Goal: Transaction & Acquisition: Purchase product/service

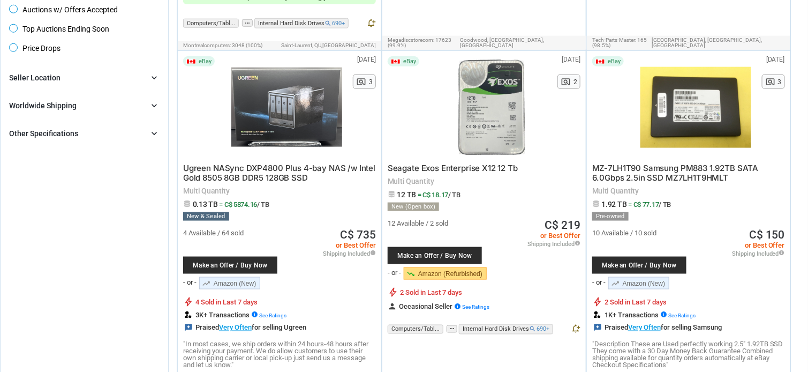
scroll to position [481, 0]
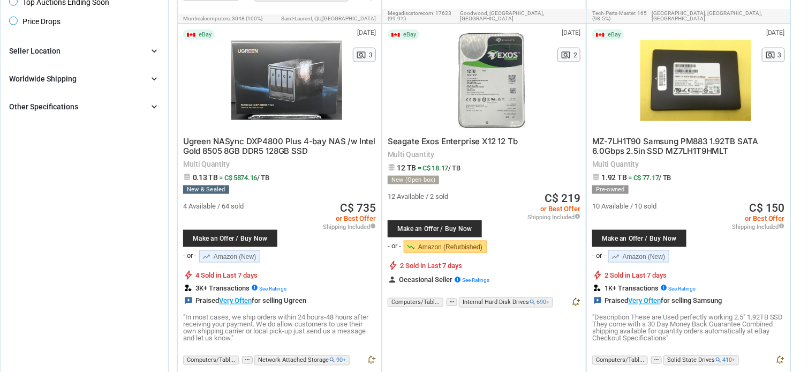
click at [496, 62] on div at bounding box center [491, 80] width 111 height 102
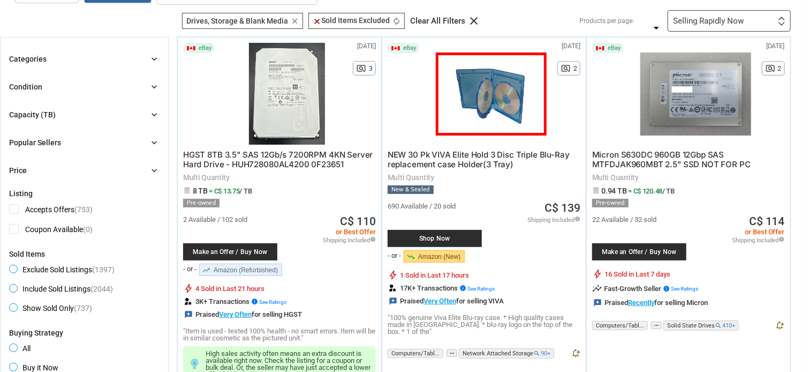
scroll to position [53, 0]
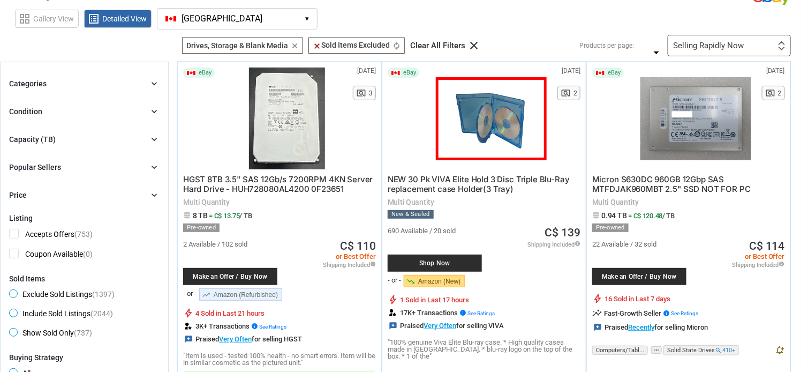
click at [653, 177] on span "Micron S630DC 960GB 12Gbp SAS MTFDJAK960MBT 2.5" SSD NOT FOR PC" at bounding box center [671, 184] width 158 height 20
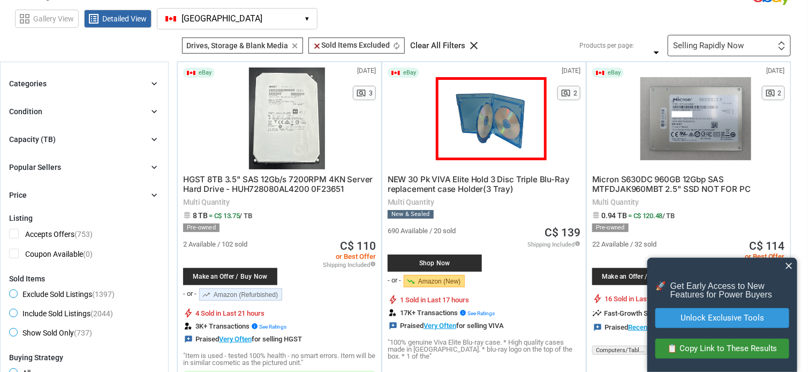
click at [107, 143] on div "Capacity (TB) chevron_right" at bounding box center [84, 139] width 150 height 13
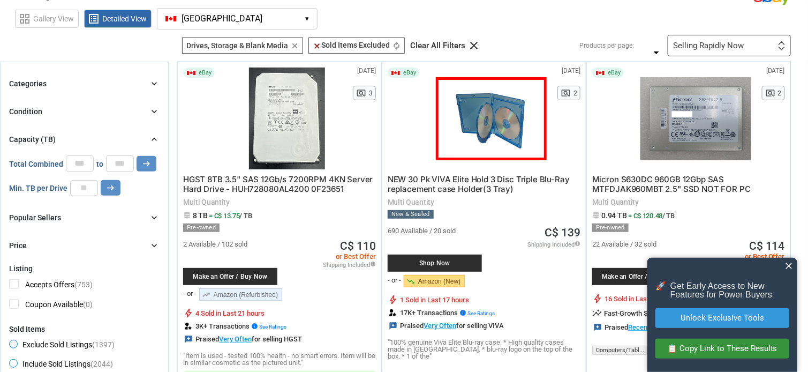
click at [134, 143] on div "Capacity (TB) chevron_right" at bounding box center [84, 139] width 150 height 13
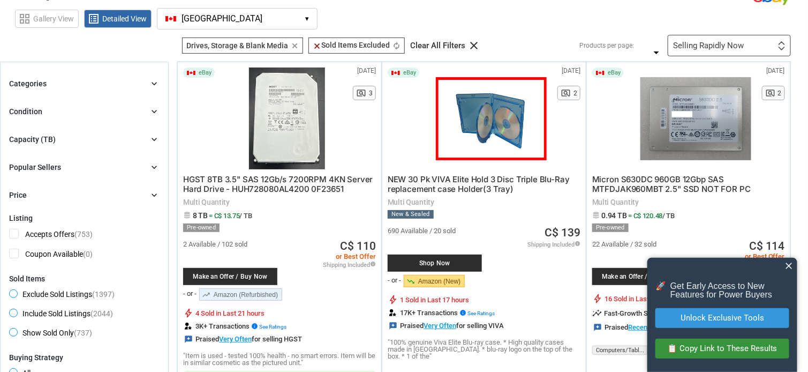
click at [100, 170] on div "Popular Sellers chevron_right" at bounding box center [84, 167] width 150 height 13
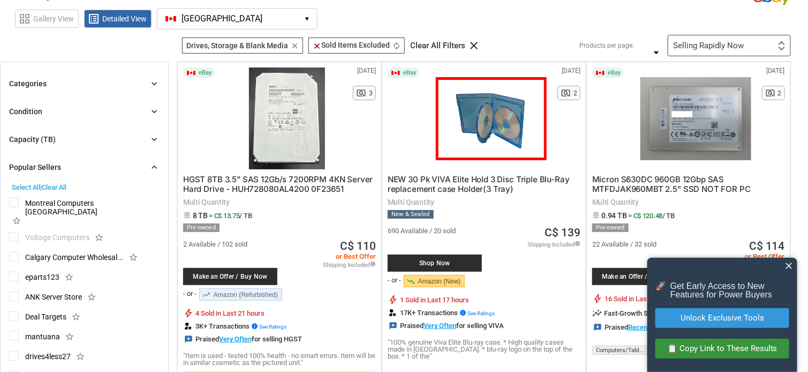
click at [101, 168] on div "Popular Sellers chevron_right" at bounding box center [84, 167] width 150 height 13
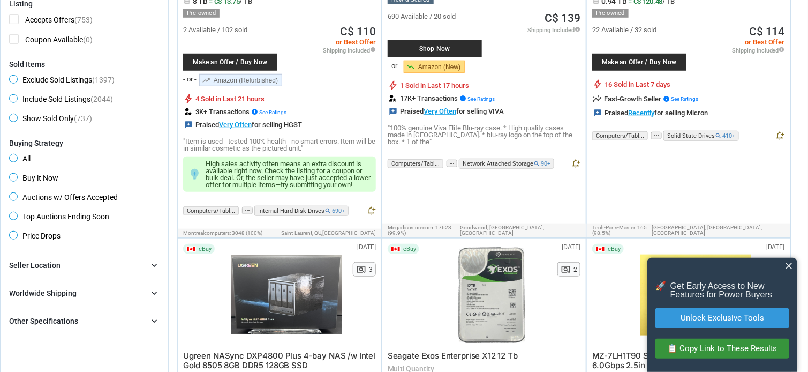
scroll to position [321, 0]
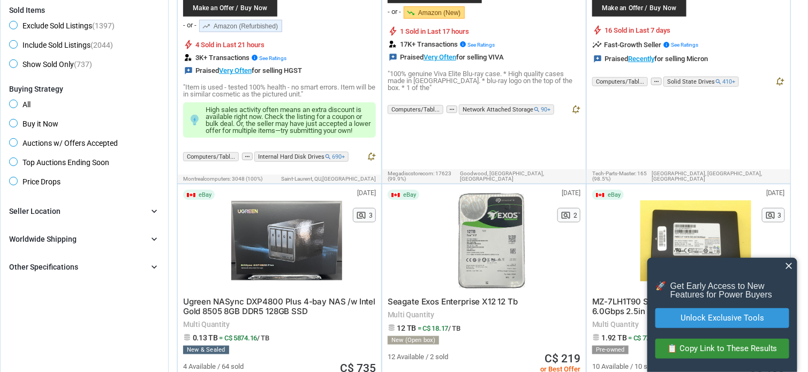
click at [96, 233] on div "Worldwide Shipping chevron_right" at bounding box center [84, 238] width 150 height 13
click at [96, 232] on div "Worldwide Shipping chevron_right" at bounding box center [84, 238] width 150 height 13
click at [94, 221] on div "Brand chevron_right search Select All | Clear All Filters Model chevron_right s…" at bounding box center [84, 239] width 150 height 69
click at [92, 212] on div "Seller Location chevron_right" at bounding box center [84, 211] width 150 height 13
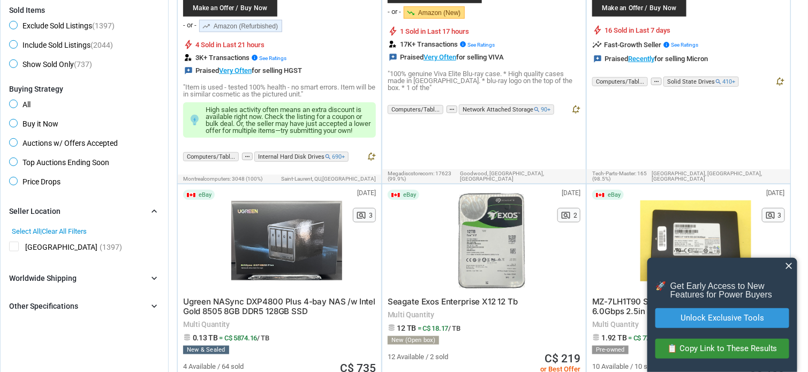
click at [13, 244] on span "[GEOGRAPHIC_DATA]" at bounding box center [53, 247] width 88 height 13
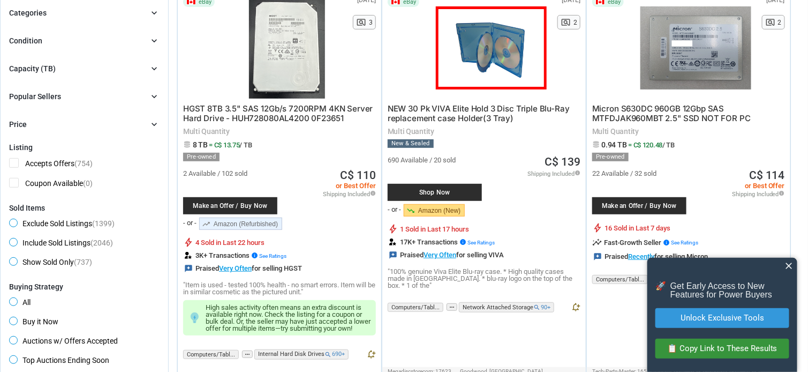
scroll to position [107, 0]
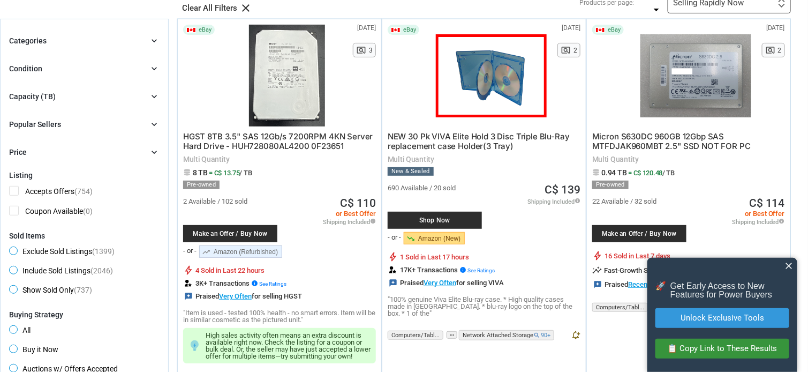
click at [788, 272] on div "close" at bounding box center [722, 266] width 150 height 16
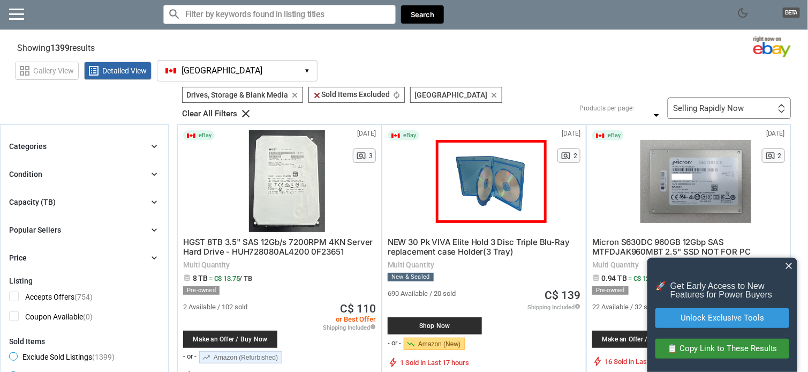
scroll to position [0, 0]
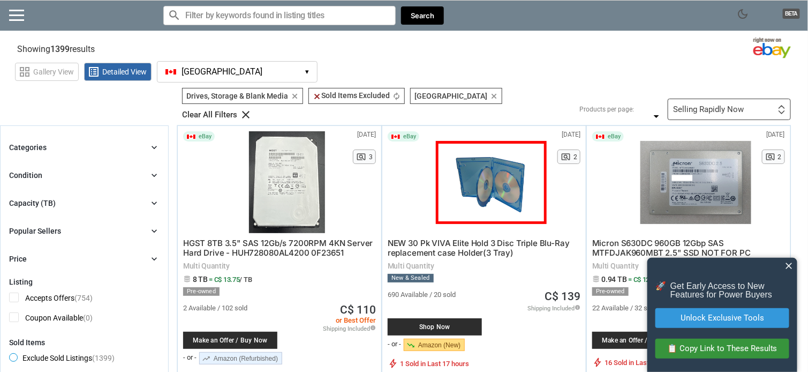
click at [701, 105] on div "Selling Rapidly Now" at bounding box center [708, 109] width 71 height 8
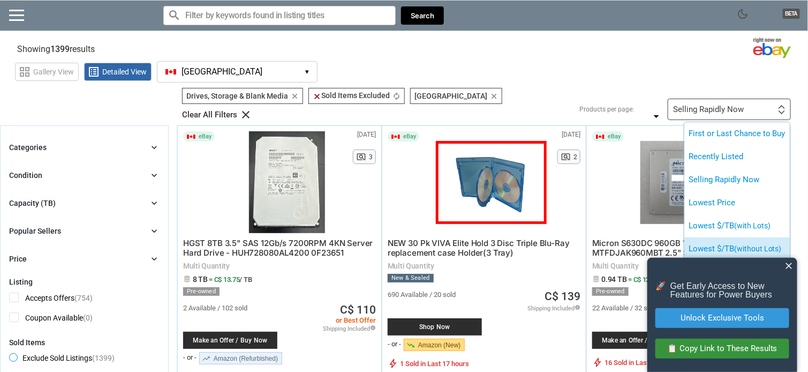
click at [735, 237] on li "Lowest $/TB (without Lots)" at bounding box center [736, 248] width 105 height 23
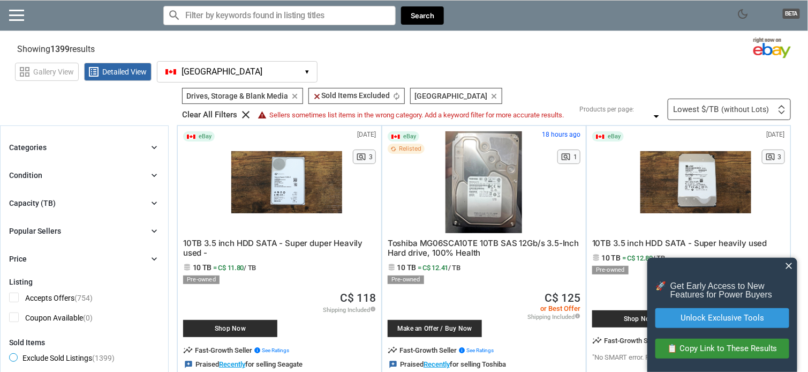
scroll to position [53, 0]
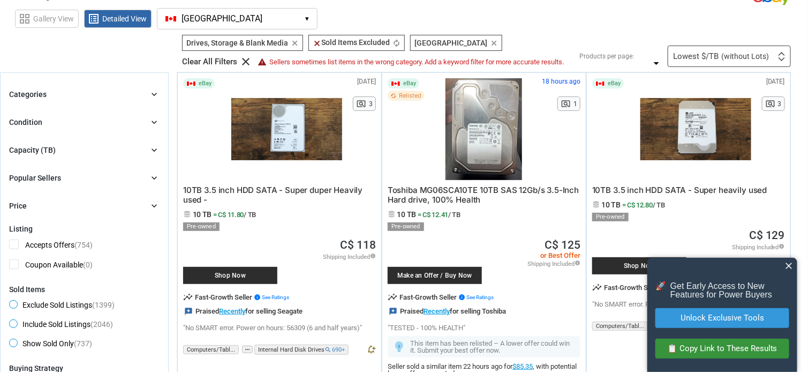
drag, startPoint x: 338, startPoint y: 193, endPoint x: 285, endPoint y: 158, distance: 63.9
drag, startPoint x: 285, startPoint y: 158, endPoint x: 279, endPoint y: 138, distance: 20.5
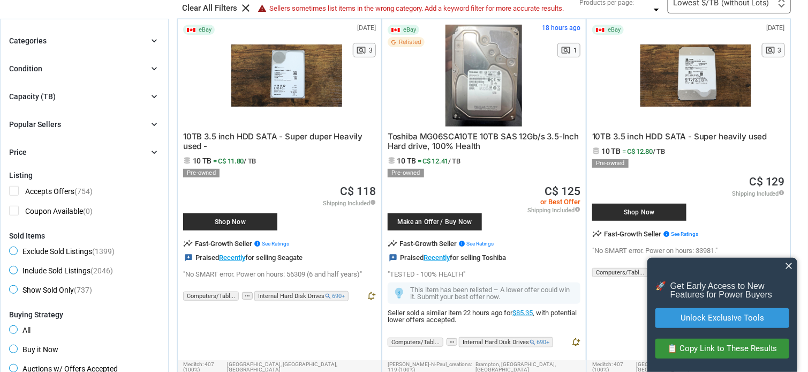
click at [789, 263] on span "close" at bounding box center [789, 265] width 11 height 11
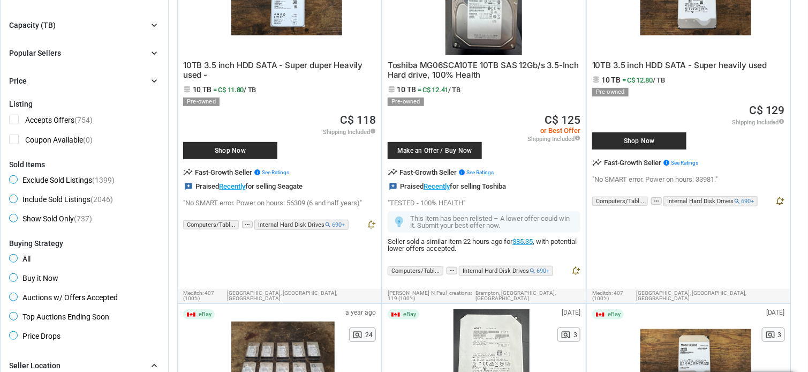
scroll to position [321, 0]
